Goal: Task Accomplishment & Management: Manage account settings

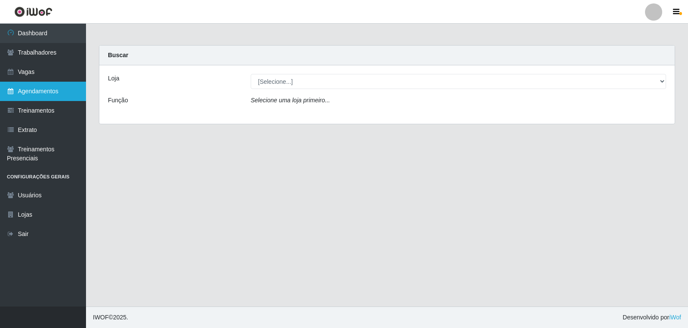
click at [40, 88] on link "Agendamentos" at bounding box center [43, 91] width 86 height 19
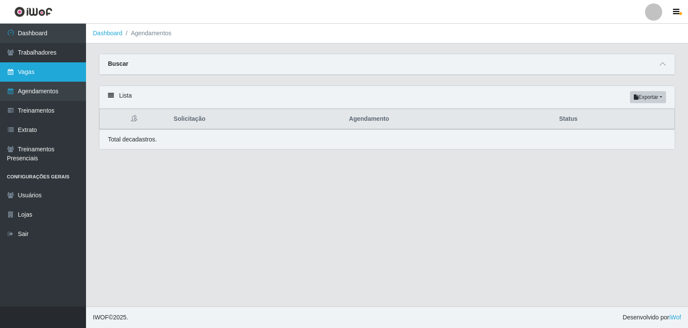
click at [40, 72] on link "Vagas" at bounding box center [43, 71] width 86 height 19
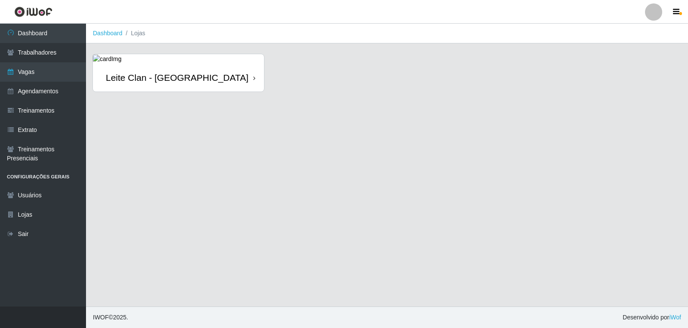
click at [190, 63] on link "[PERSON_NAME] Clan - [GEOGRAPHIC_DATA]" at bounding box center [178, 72] width 171 height 37
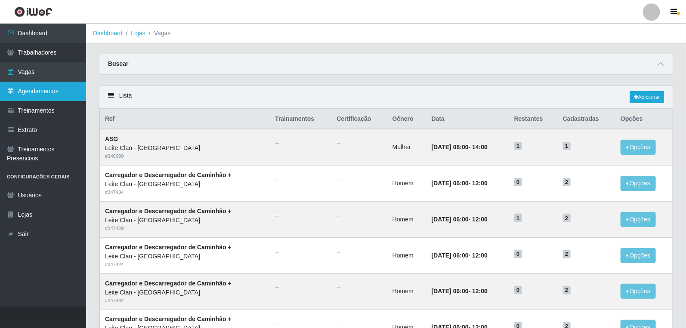
click at [35, 96] on link "Agendamentos" at bounding box center [43, 91] width 86 height 19
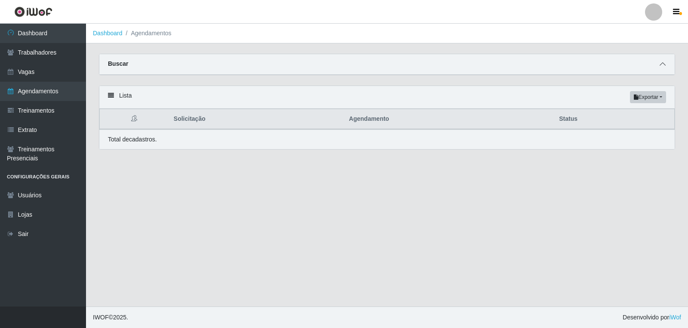
click at [658, 61] on span at bounding box center [663, 64] width 10 height 10
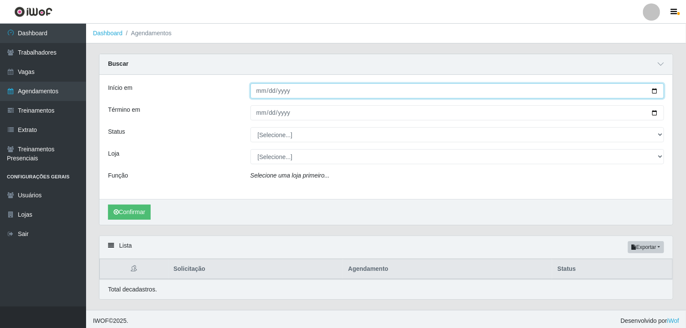
click at [261, 88] on input "Início em" at bounding box center [457, 90] width 414 height 15
type input "2025-09-30"
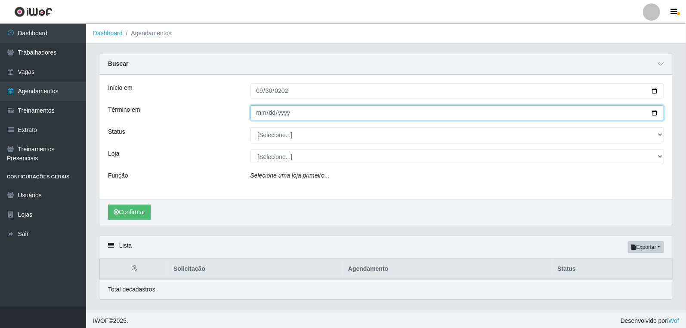
click at [260, 113] on input "Término em" at bounding box center [457, 112] width 414 height 15
type input "2025-09-30"
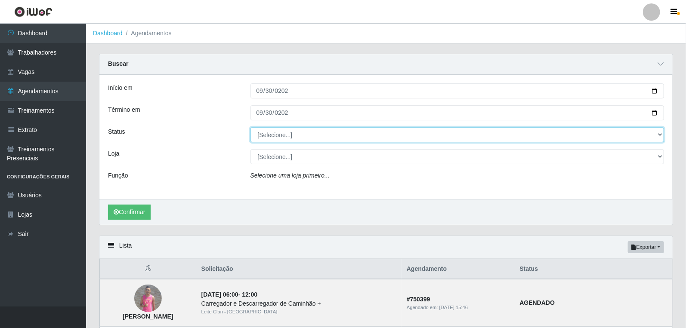
click at [271, 139] on select "[Selecione...] AGENDADO AGUARDANDO LIBERAR EM ANDAMENTO EM REVISÃO FINALIZADO C…" at bounding box center [457, 134] width 414 height 15
select select "AGENDADO"
click at [250, 127] on select "[Selecione...] AGENDADO AGUARDANDO LIBERAR EM ANDAMENTO EM REVISÃO FINALIZADO C…" at bounding box center [457, 134] width 414 height 15
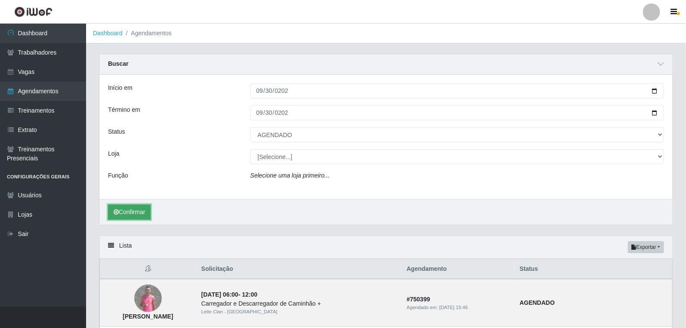
click at [136, 206] on button "Confirmar" at bounding box center [129, 212] width 43 height 15
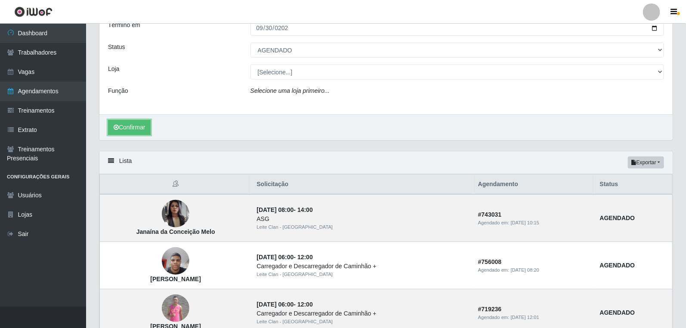
scroll to position [99, 0]
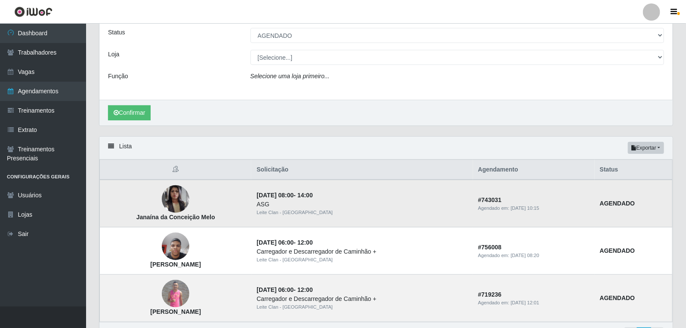
click at [157, 217] on strong "Janaína da Conceição Melo" at bounding box center [175, 217] width 79 height 7
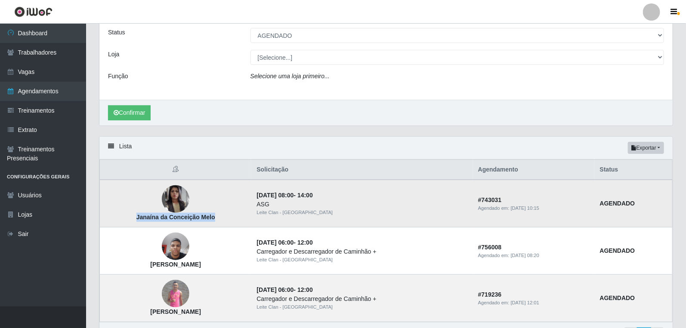
click at [157, 217] on strong "Janaína da Conceição Melo" at bounding box center [175, 217] width 79 height 7
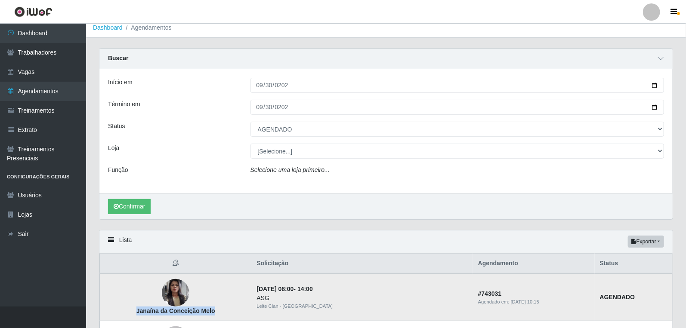
scroll to position [0, 0]
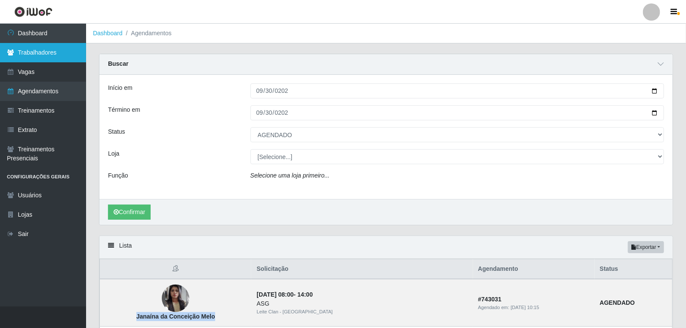
click at [40, 56] on link "Trabalhadores" at bounding box center [43, 52] width 86 height 19
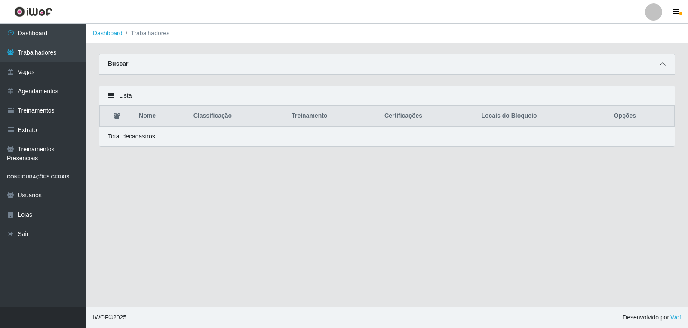
click at [661, 65] on icon at bounding box center [663, 64] width 6 height 6
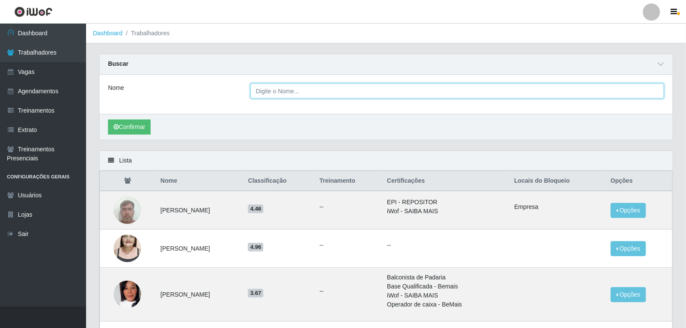
click at [291, 95] on input "Nome" at bounding box center [457, 90] width 414 height 15
paste input "Janaína da Conceição Melo"
type input "Janaína da Conceição Melo"
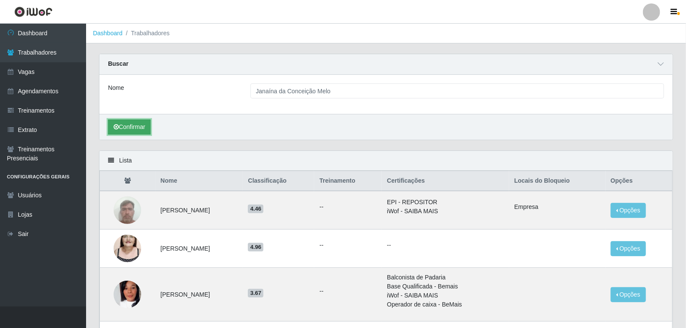
click at [140, 130] on button "Confirmar" at bounding box center [129, 127] width 43 height 15
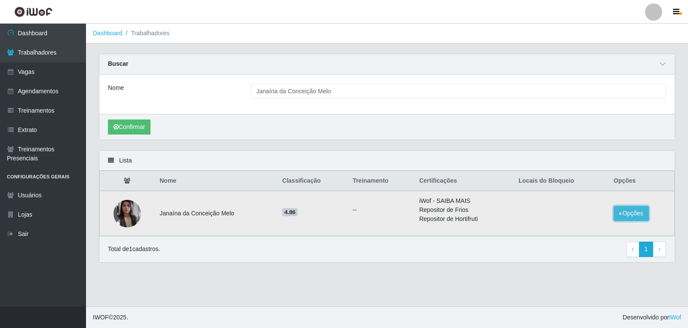
click at [631, 213] on button "Opções" at bounding box center [631, 213] width 35 height 15
click at [587, 208] on button "Bloquear - Empresa" at bounding box center [577, 207] width 69 height 18
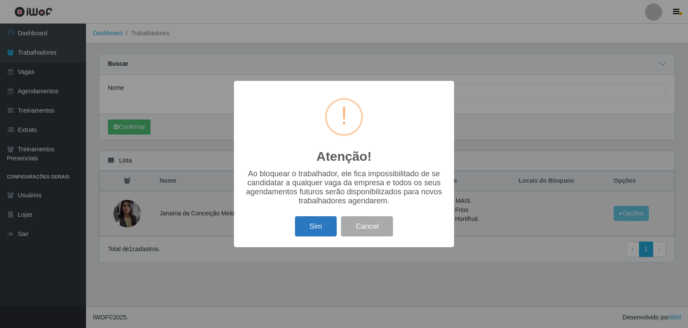
click at [317, 224] on button "Sim" at bounding box center [316, 226] width 42 height 20
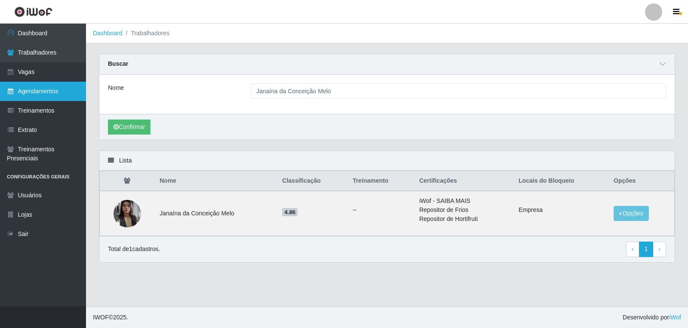
click at [48, 88] on link "Agendamentos" at bounding box center [43, 91] width 86 height 19
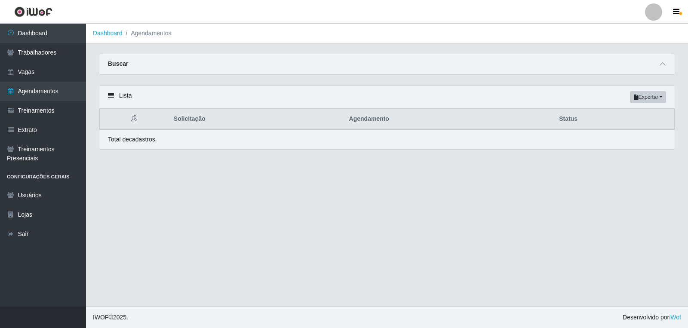
click at [658, 68] on div at bounding box center [663, 64] width 10 height 10
click at [668, 66] on div "Buscar" at bounding box center [386, 64] width 575 height 21
click at [665, 66] on icon at bounding box center [663, 64] width 6 height 6
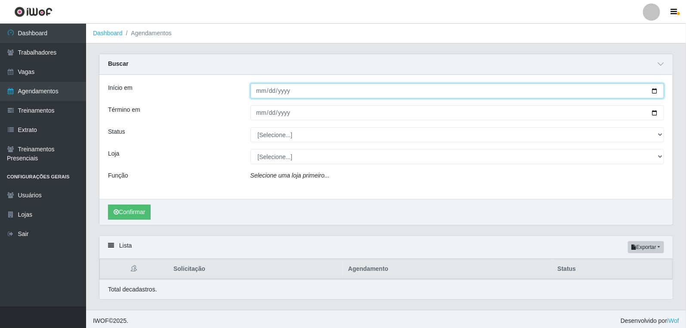
click at [257, 88] on input "Início em" at bounding box center [457, 90] width 414 height 15
type input "2025-09-30"
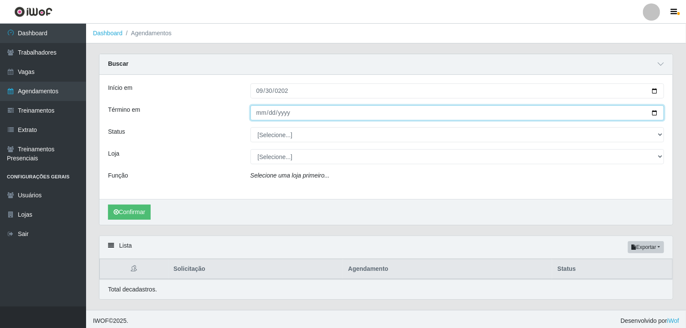
click at [260, 113] on input "Término em" at bounding box center [457, 112] width 414 height 15
type input "2025-09-30"
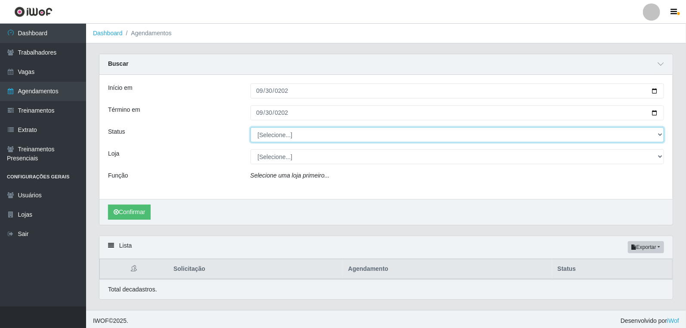
click at [278, 137] on select "[Selecione...] AGENDADO AGUARDANDO LIBERAR EM ANDAMENTO EM REVISÃO FINALIZADO C…" at bounding box center [457, 134] width 414 height 15
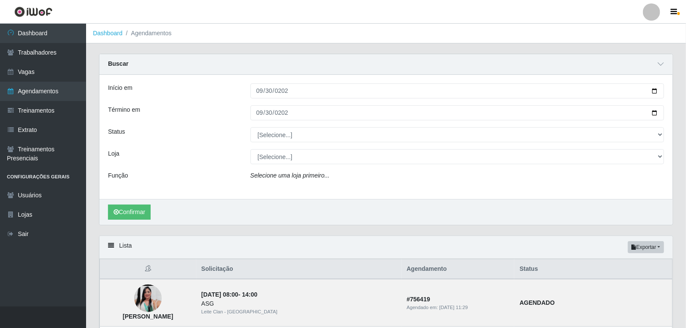
click at [190, 171] on div "Função" at bounding box center [173, 177] width 142 height 12
click at [49, 89] on link "Agendamentos" at bounding box center [43, 91] width 86 height 19
click at [47, 67] on link "Vagas" at bounding box center [43, 71] width 86 height 19
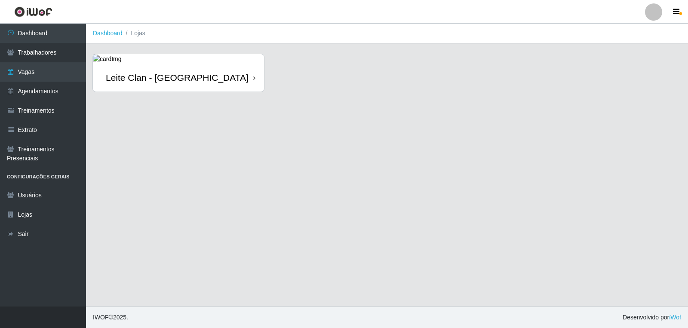
click at [212, 70] on div "[PERSON_NAME] Clan - [GEOGRAPHIC_DATA]" at bounding box center [178, 78] width 171 height 28
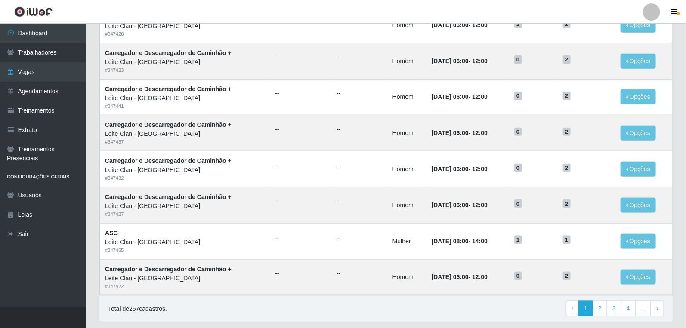
scroll to position [401, 0]
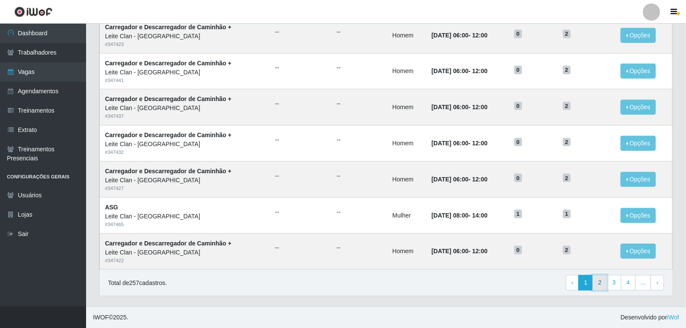
click at [600, 284] on link "2" at bounding box center [599, 282] width 15 height 15
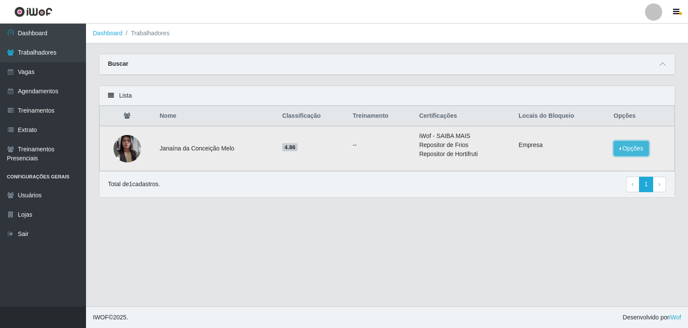
click at [634, 147] on button "Opções" at bounding box center [631, 148] width 35 height 15
click at [569, 145] on button "Desbloquear - Empresa" at bounding box center [572, 142] width 79 height 18
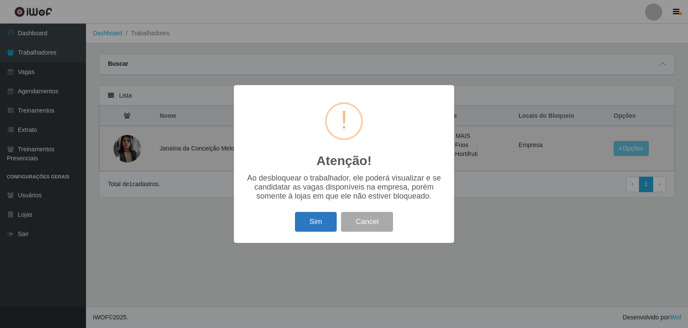
click at [321, 227] on button "Sim" at bounding box center [316, 222] width 42 height 20
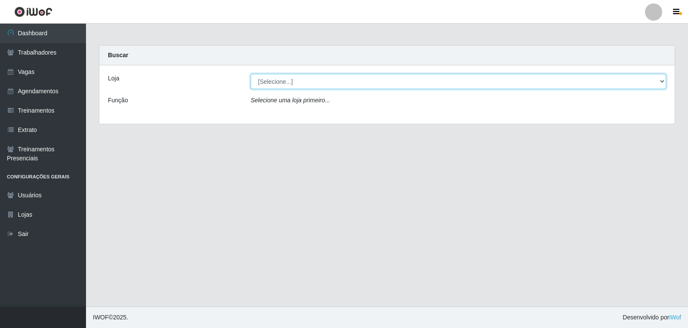
click at [306, 86] on select "[Selecione...] Leite Clan - Bayeux" at bounding box center [458, 81] width 415 height 15
select select "452"
click at [251, 74] on select "[Selecione...] Leite Clan - Bayeux" at bounding box center [458, 81] width 415 height 15
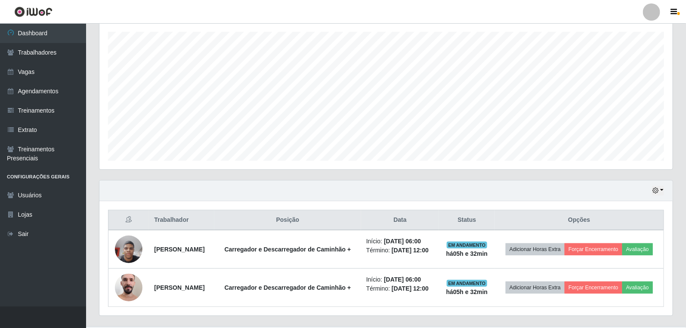
scroll to position [179, 0]
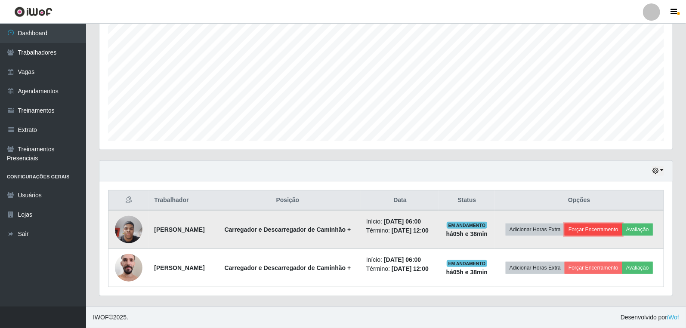
click at [609, 224] on button "Forçar Encerramento" at bounding box center [593, 230] width 58 height 12
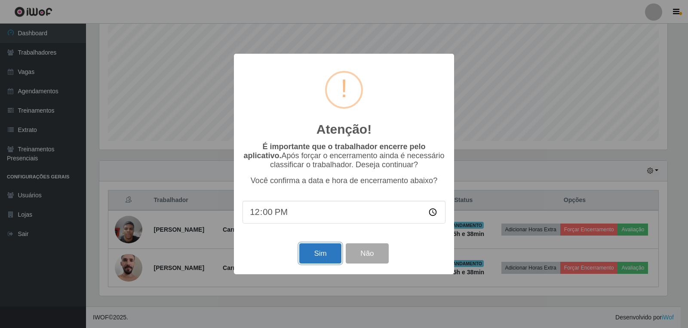
click at [324, 258] on button "Sim" at bounding box center [320, 253] width 42 height 20
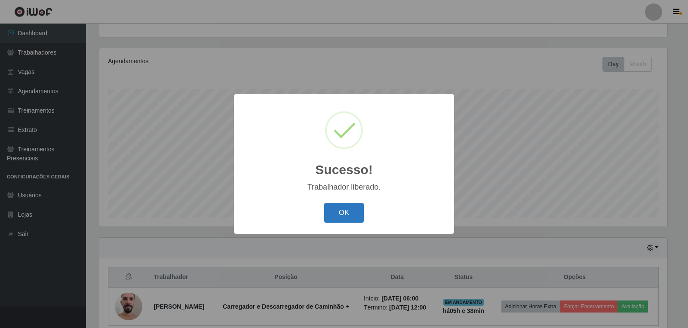
click at [347, 215] on button "OK" at bounding box center [344, 213] width 40 height 20
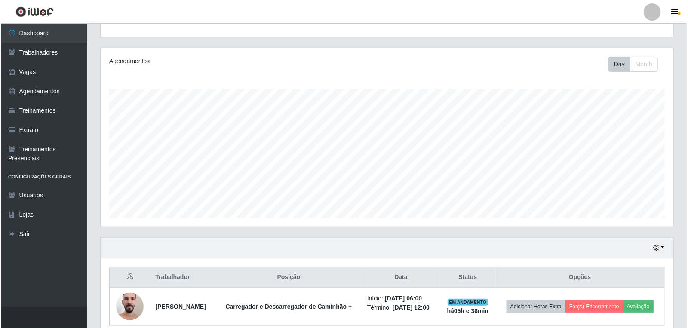
scroll to position [178, 573]
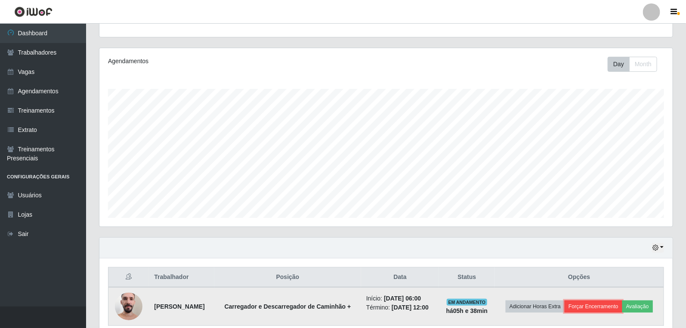
click at [605, 310] on button "Forçar Encerramento" at bounding box center [593, 307] width 58 height 12
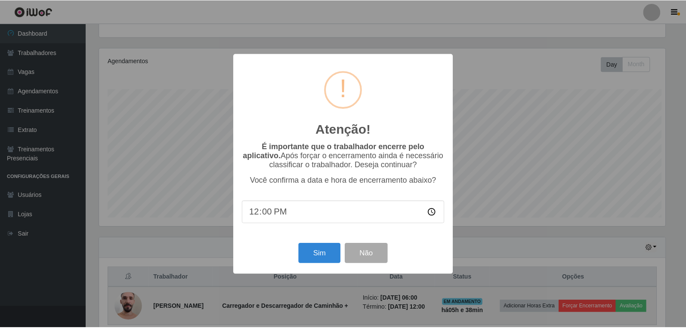
scroll to position [178, 568]
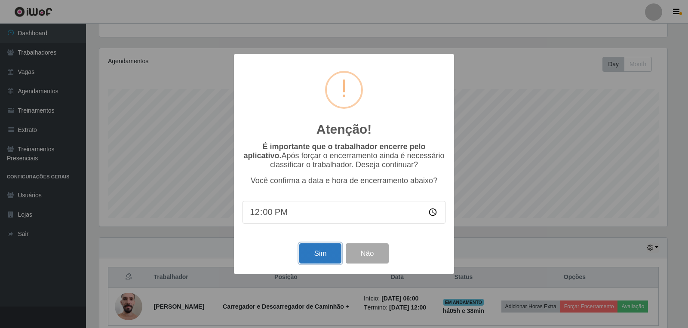
click at [317, 258] on button "Sim" at bounding box center [320, 253] width 42 height 20
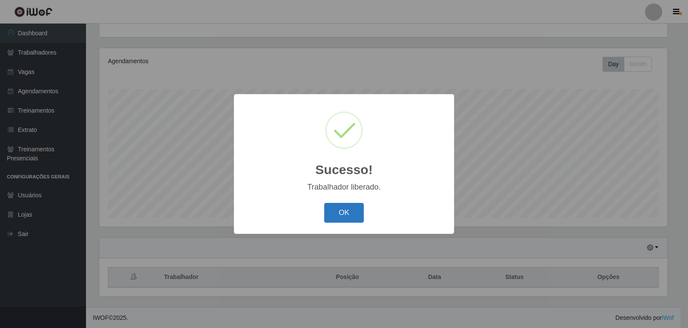
drag, startPoint x: 341, startPoint y: 211, endPoint x: 349, endPoint y: 218, distance: 10.4
click at [341, 211] on button "OK" at bounding box center [344, 213] width 40 height 20
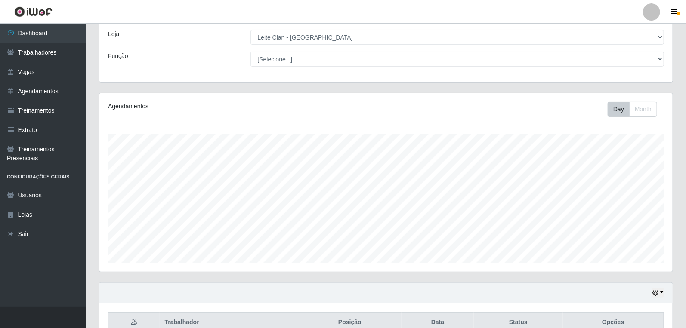
scroll to position [0, 0]
